Goal: Obtain resource: Obtain resource

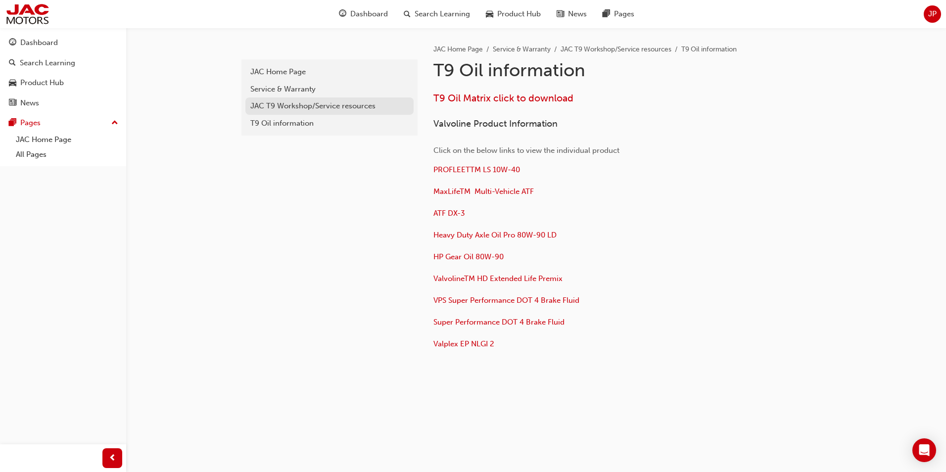
click at [279, 106] on div "JAC T9 Workshop/Service resources" at bounding box center [329, 105] width 158 height 11
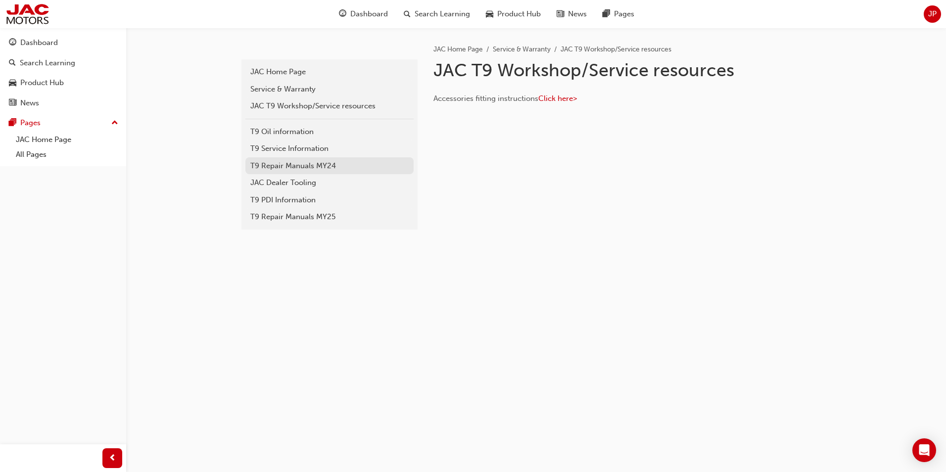
click at [285, 168] on div "T9 Repair Manuals MY24" at bounding box center [329, 165] width 158 height 11
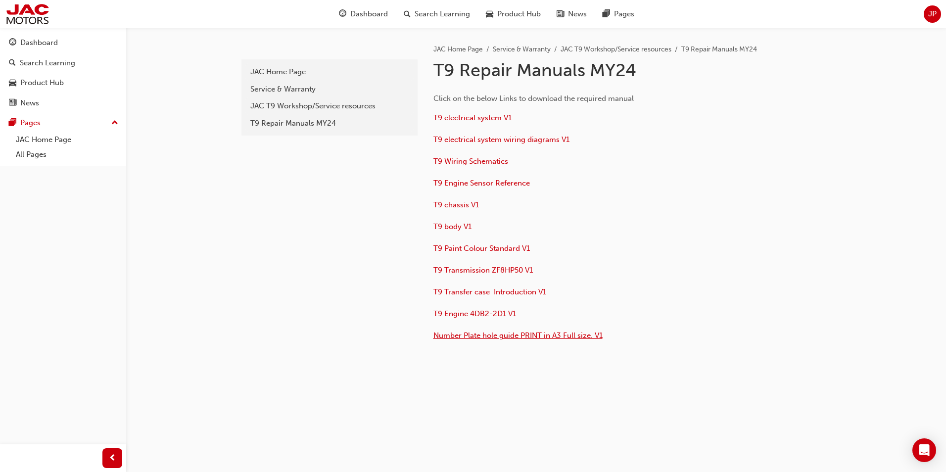
click at [526, 335] on span "Number Plate hole guide PRINT in A3 Full size. V1" at bounding box center [518, 335] width 169 height 9
click at [449, 164] on span "T9 Wiring Schematics" at bounding box center [471, 161] width 75 height 9
click at [489, 184] on span "T9 Engine Sensor Reference" at bounding box center [482, 183] width 97 height 9
click at [851, 402] on div "t9-repair-manuals JAC Home Page Service & Warranty JAC T9 Workshop/Service reso…" at bounding box center [473, 236] width 946 height 472
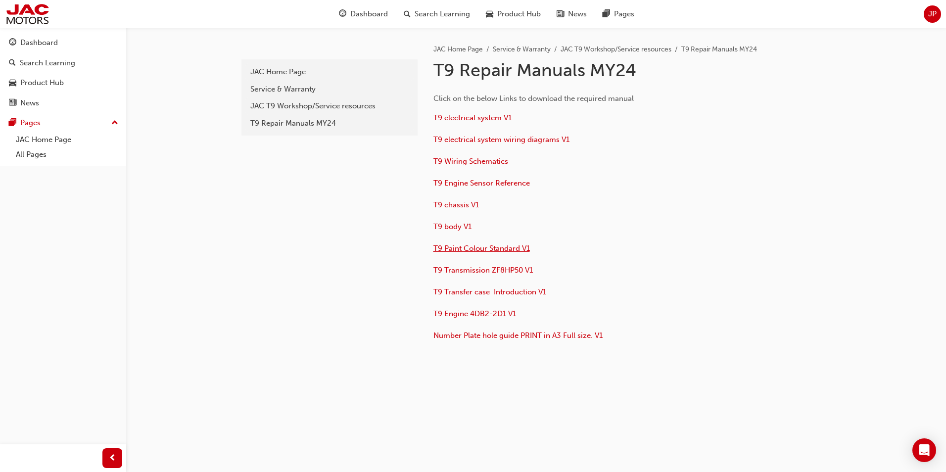
click at [482, 249] on span "T9 Paint Colour Standard V1" at bounding box center [482, 248] width 97 height 9
click at [372, 203] on div "t9-repair-manuals JAC Home Page Service & Warranty JAC T9 Workshop/Service reso…" at bounding box center [329, 205] width 178 height 355
click at [466, 314] on span "T9 Engine 4DB2-2D1 V1" at bounding box center [475, 313] width 83 height 9
